Goal: Find specific page/section: Find specific page/section

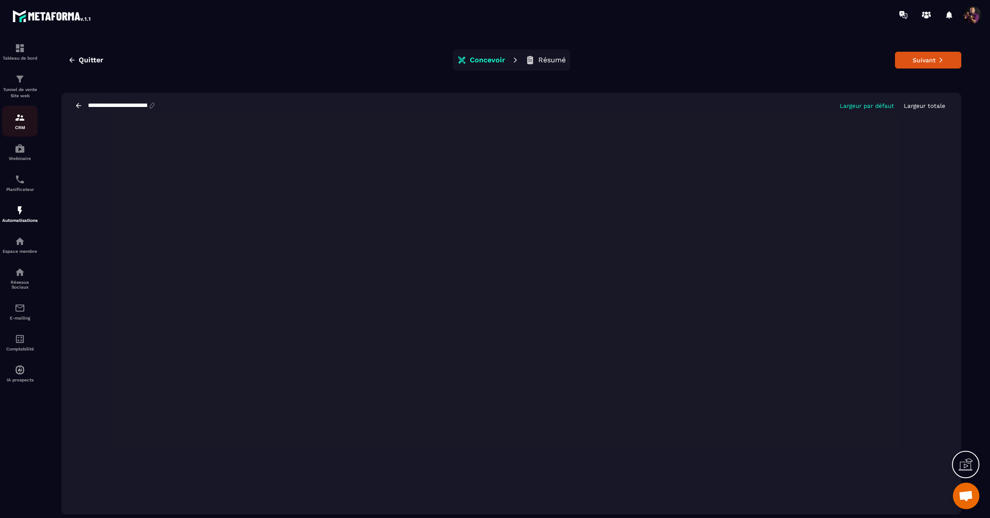
click at [20, 121] on img at bounding box center [20, 117] width 11 height 11
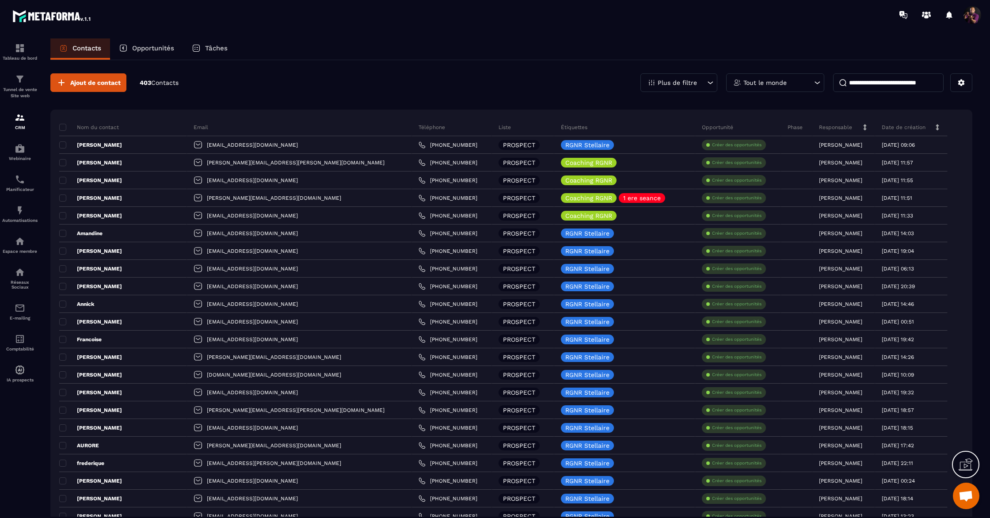
click at [139, 48] on p "Opportunités" at bounding box center [153, 48] width 42 height 8
click at [15, 344] on img at bounding box center [20, 339] width 11 height 11
click at [19, 337] on link "Comptabilité" at bounding box center [19, 342] width 35 height 31
